Goal: Task Accomplishment & Management: Use online tool/utility

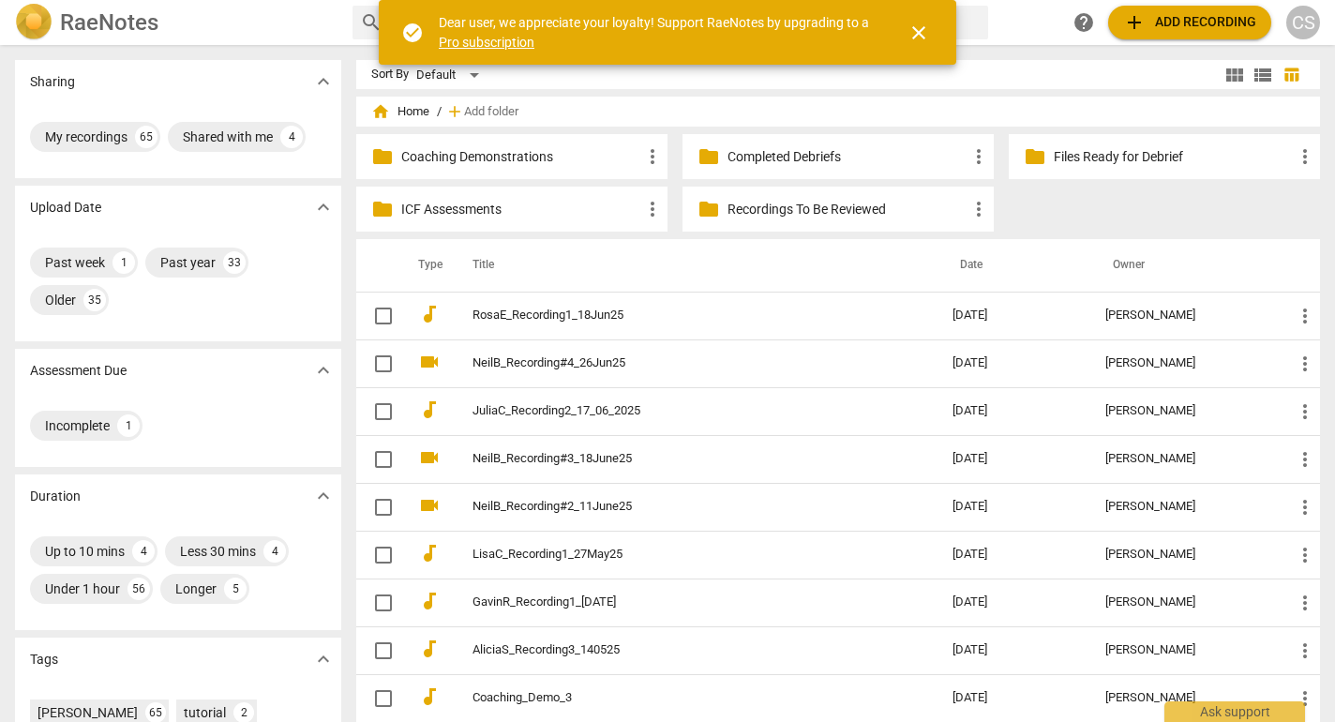
click at [474, 209] on p "ICF Assessments" at bounding box center [521, 210] width 240 height 20
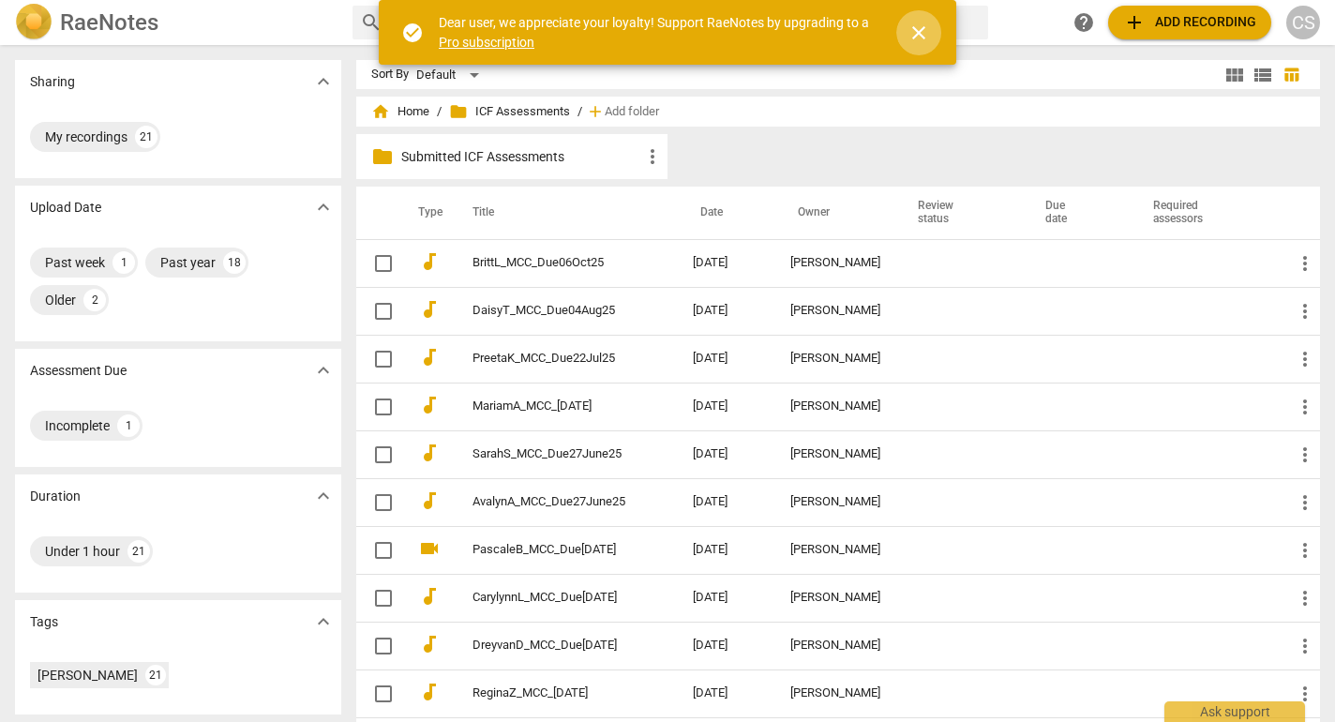
click at [920, 30] on span "close" at bounding box center [918, 33] width 22 height 22
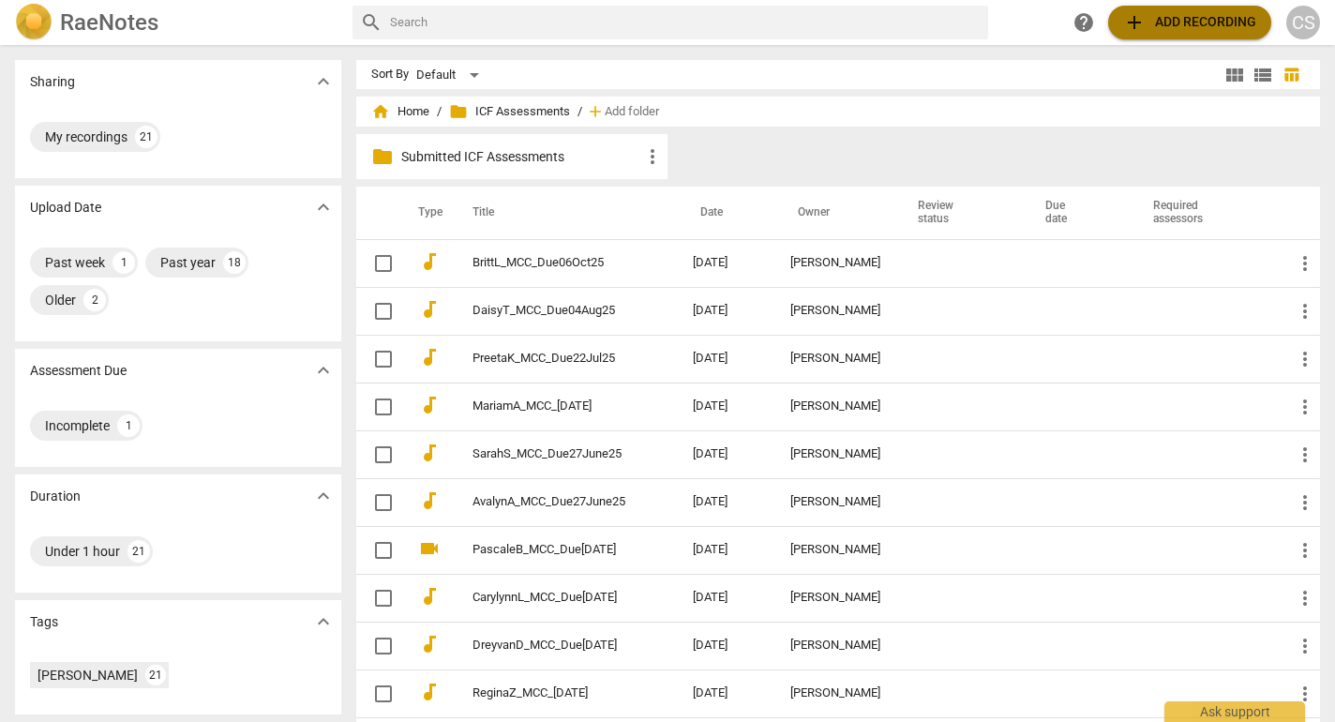
click at [1141, 26] on span "add Add recording" at bounding box center [1189, 22] width 133 height 22
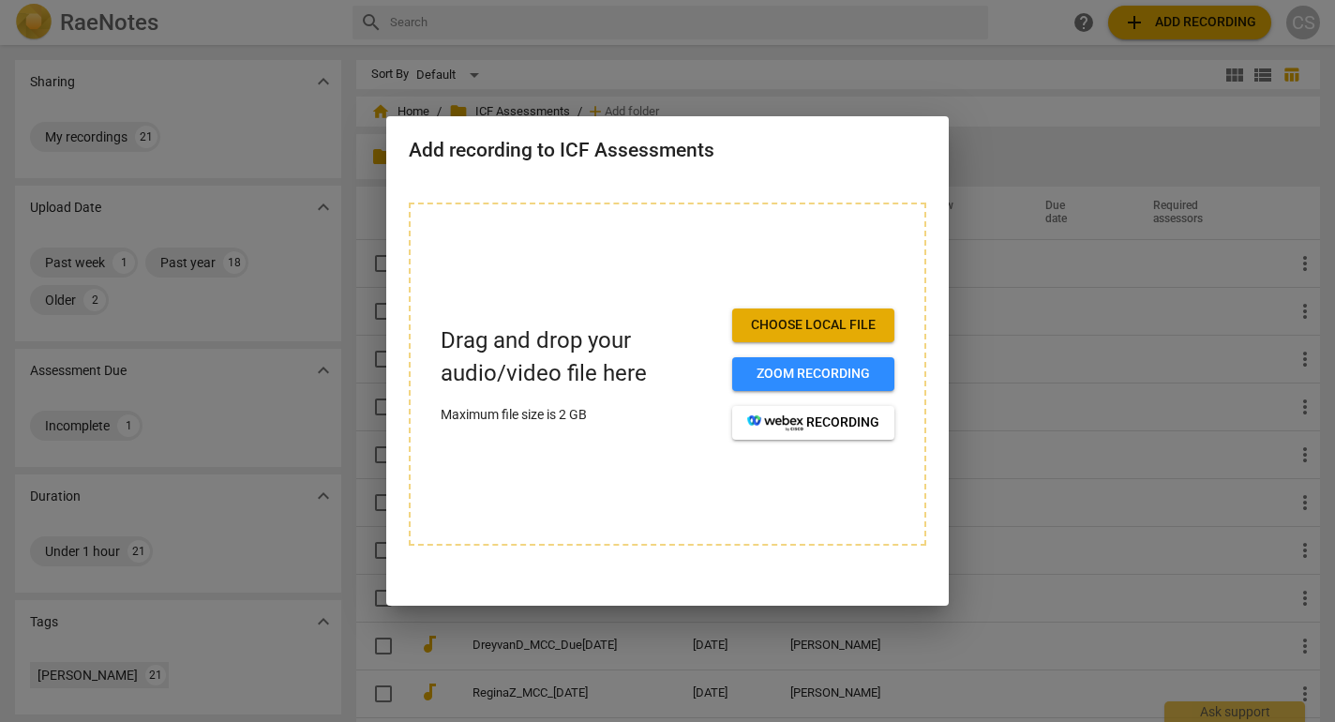
click at [833, 319] on span "Choose local file" at bounding box center [813, 325] width 132 height 19
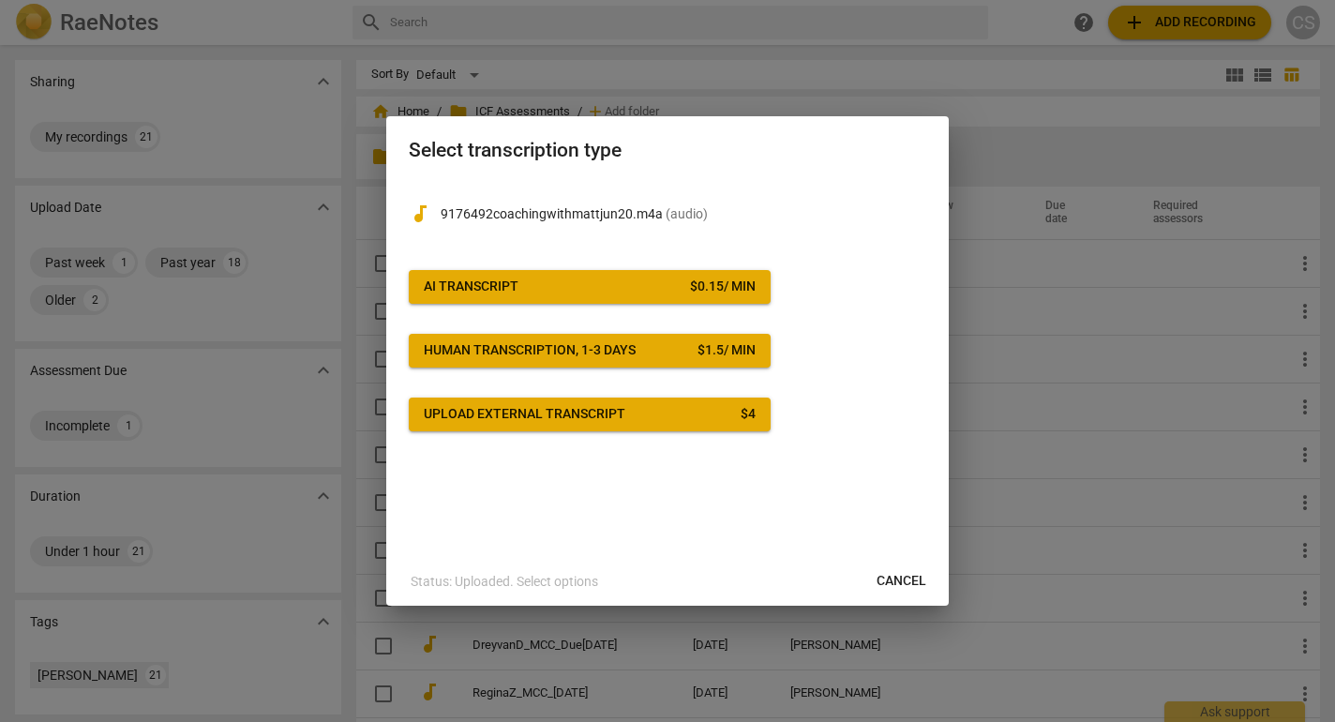
click at [518, 291] on div "AI Transcript" at bounding box center [471, 286] width 95 height 19
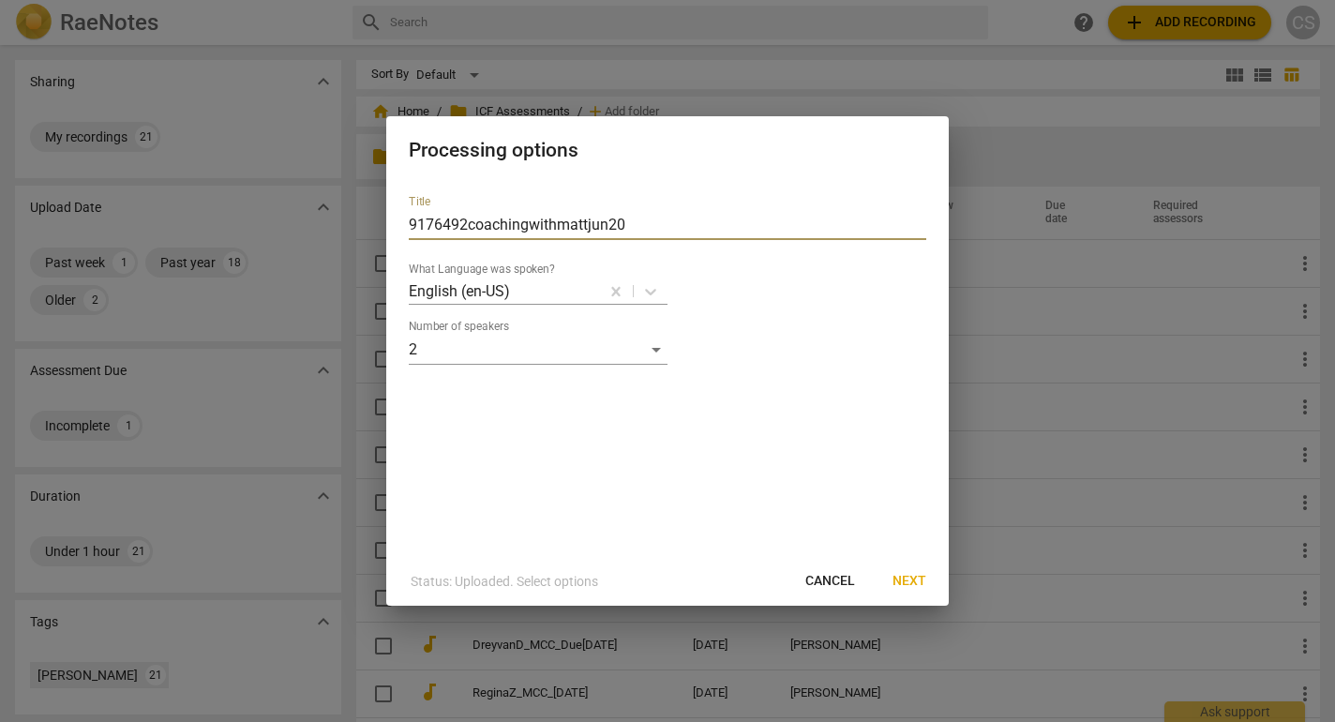
drag, startPoint x: 711, startPoint y: 225, endPoint x: 391, endPoint y: 209, distance: 320.9
click at [391, 209] on div "Title 9176492coachingwithmattjun20 What Language was spoken? English (en-US) Nu…" at bounding box center [667, 368] width 562 height 377
type input "Leung_KwonC_MCC_Due_[DATE]"
click at [911, 585] on span "Next" at bounding box center [909, 581] width 34 height 19
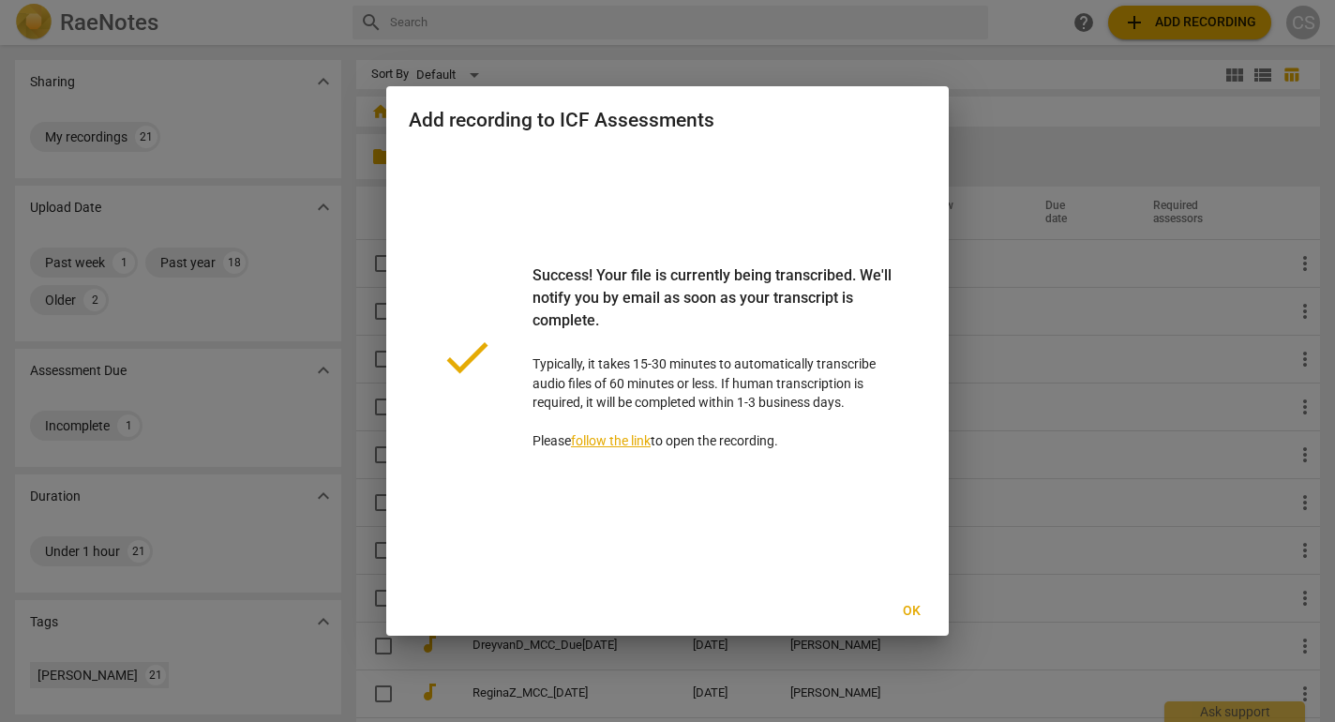
click at [903, 613] on span "Ok" at bounding box center [911, 611] width 30 height 19
